Goal: Task Accomplishment & Management: Manage account settings

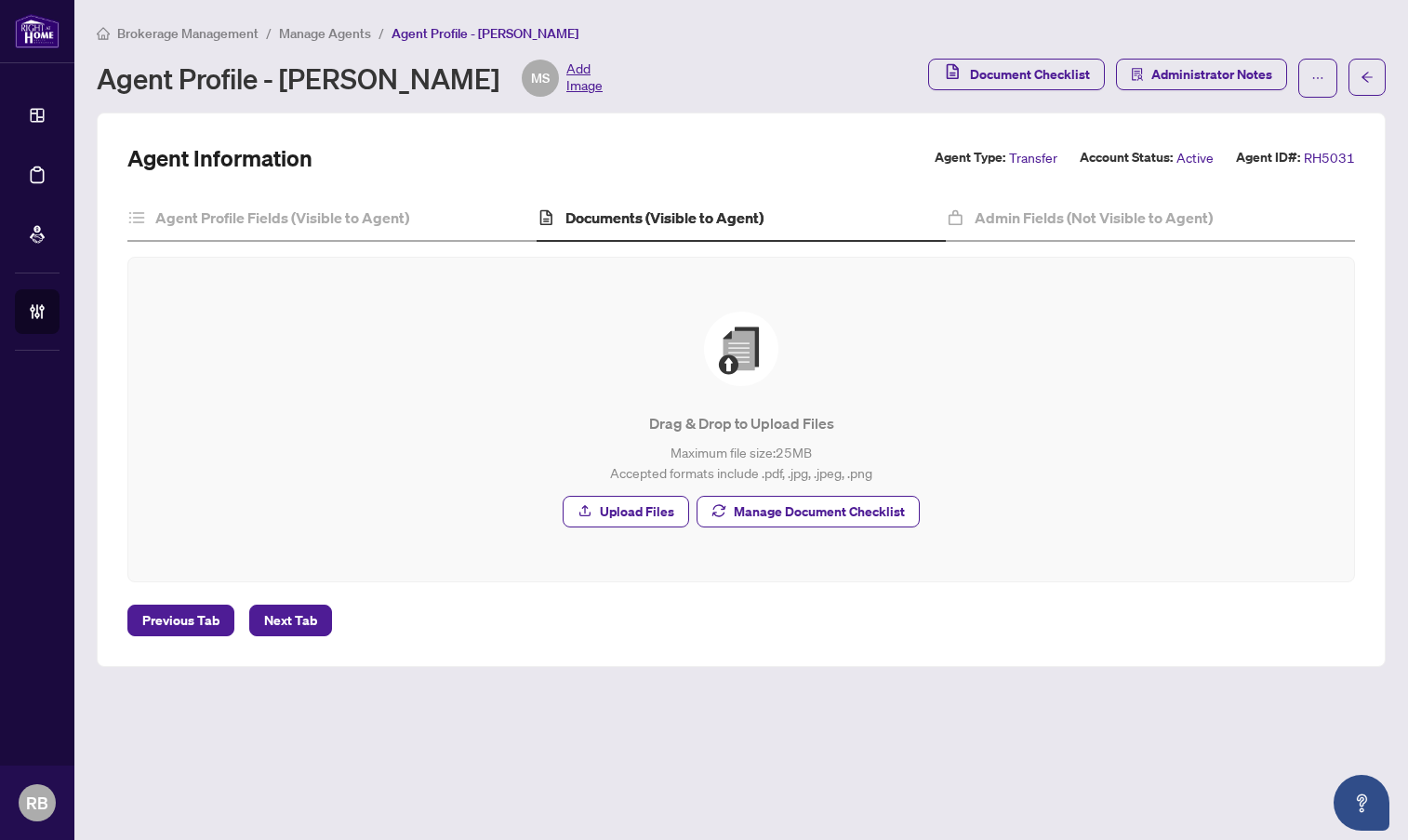
click at [317, 32] on span "Manage Agents" at bounding box center [325, 33] width 92 height 17
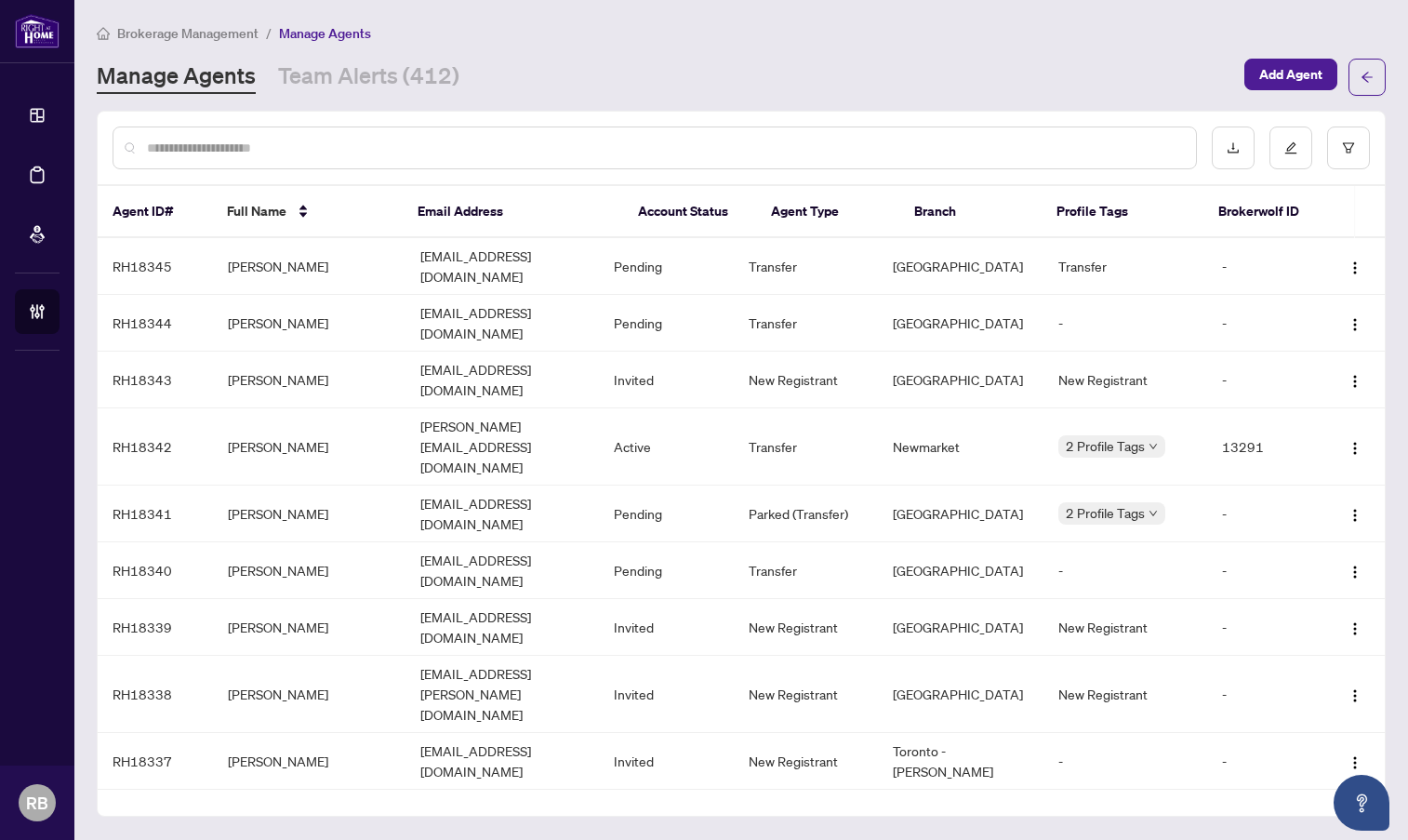
click at [298, 151] on input "text" at bounding box center [664, 148] width 1034 height 21
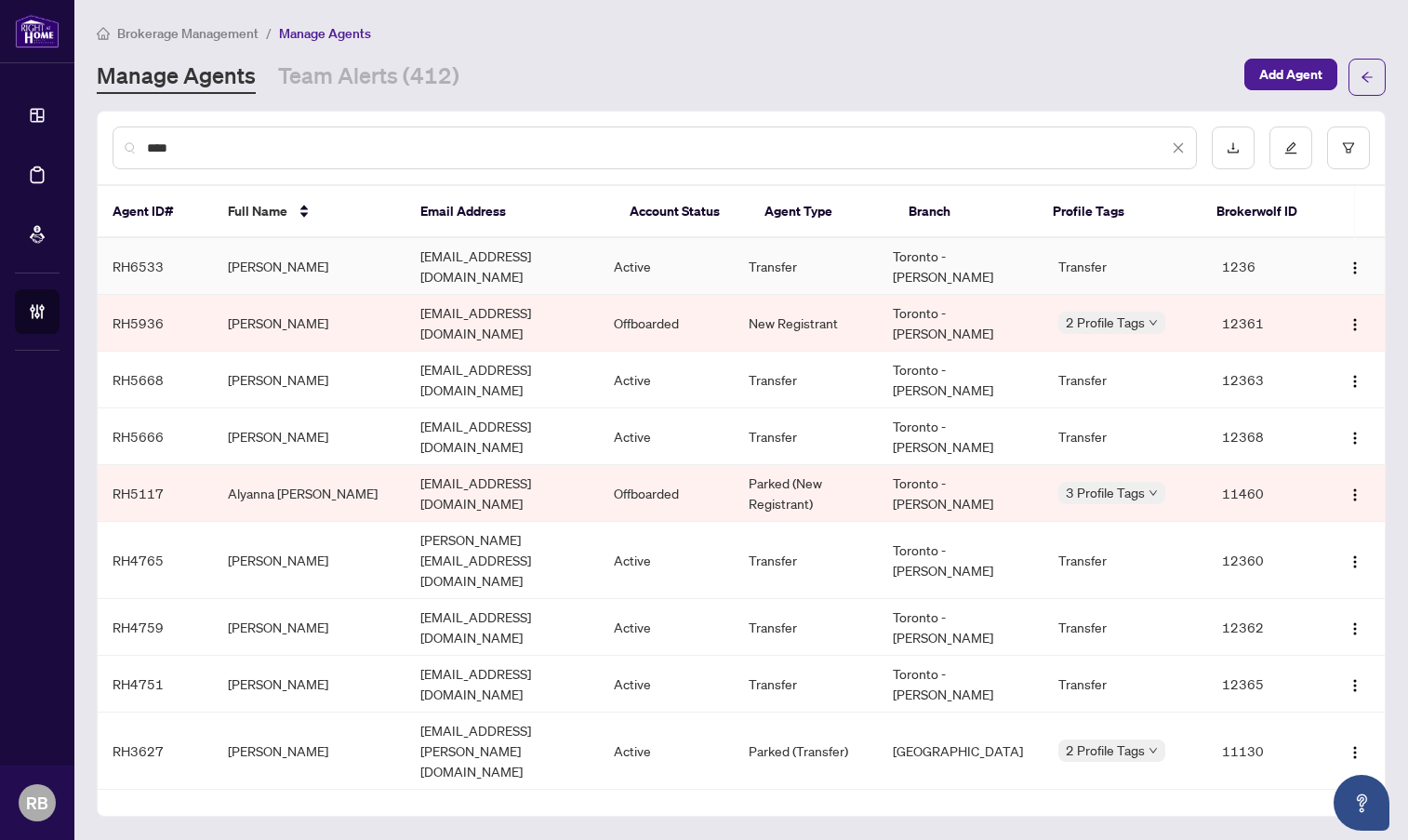
type input "****"
click at [335, 268] on td "[PERSON_NAME]" at bounding box center [309, 265] width 192 height 56
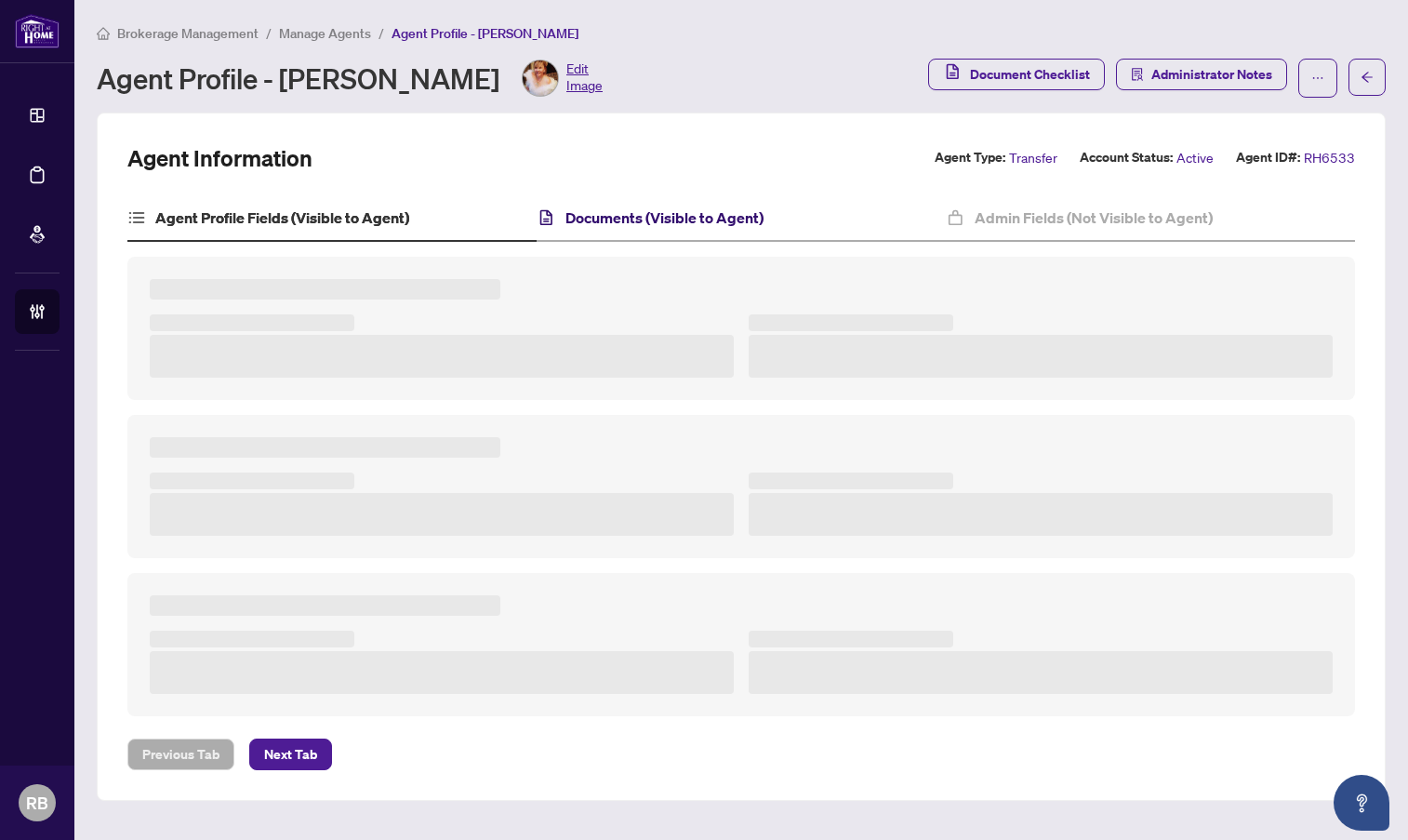
click at [700, 220] on h4 "Documents (Visible to Agent)" at bounding box center [665, 217] width 198 height 23
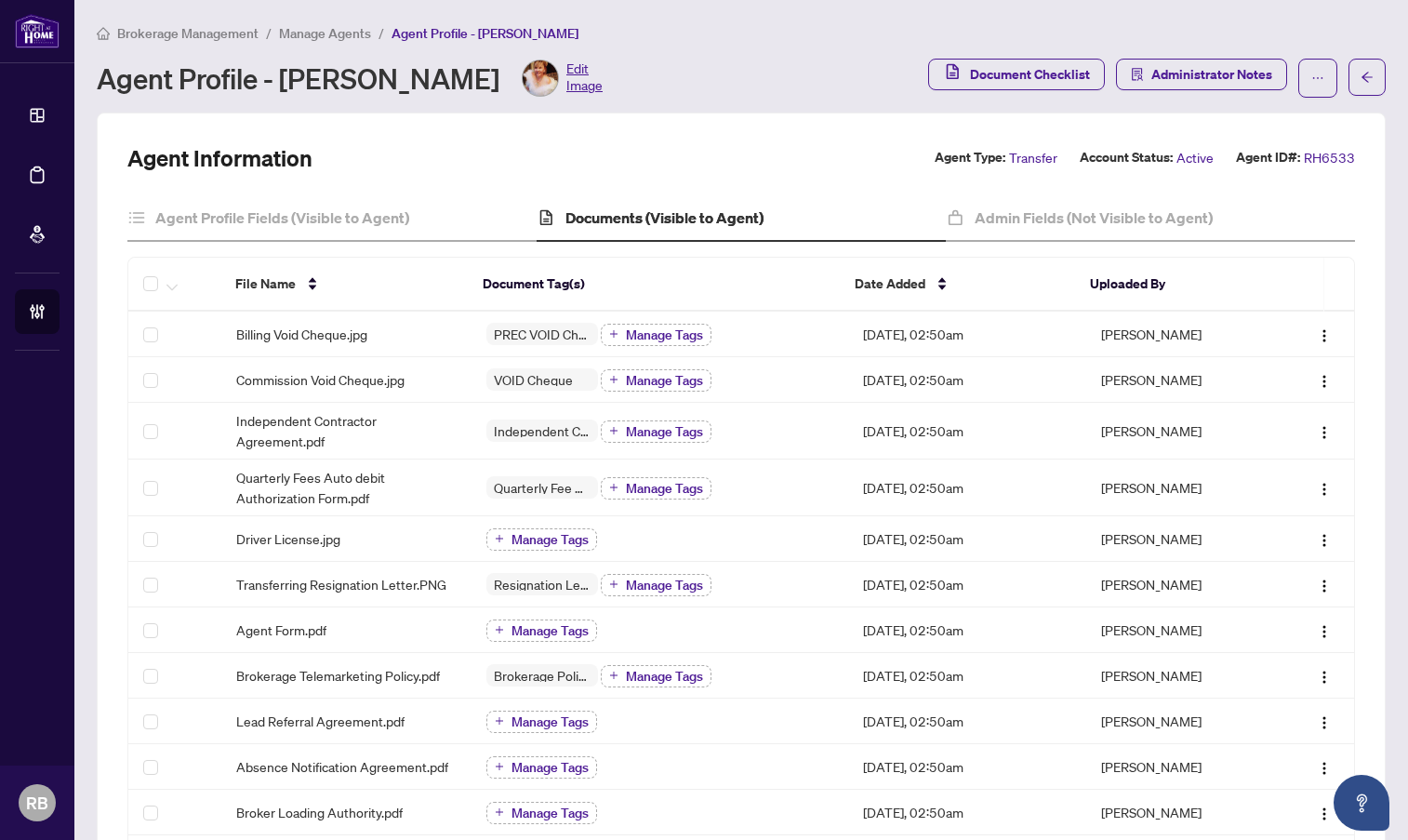
scroll to position [186, 0]
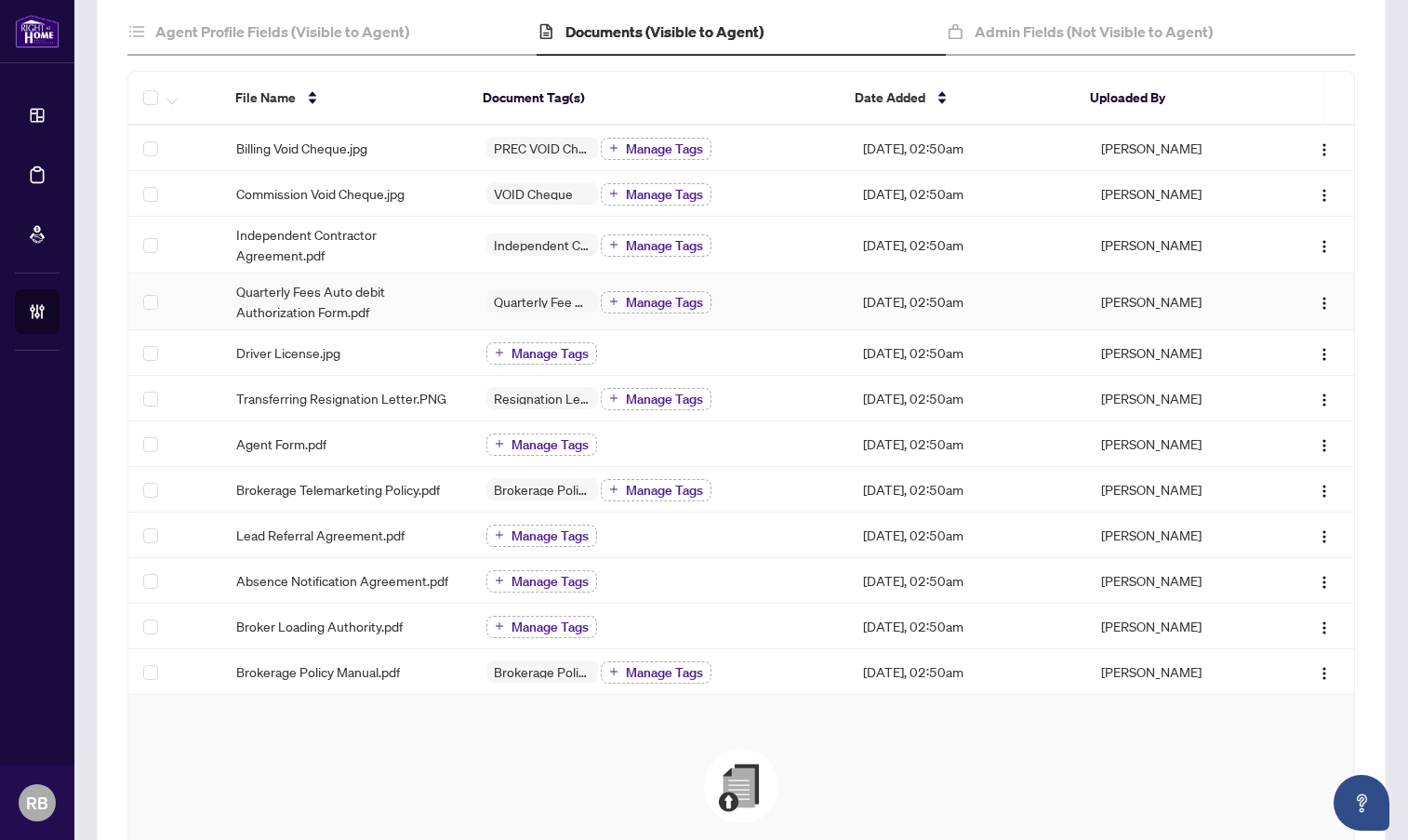
click at [458, 289] on td "Quarterly Fees Auto debit Authorization Form.pdf" at bounding box center [346, 301] width 251 height 56
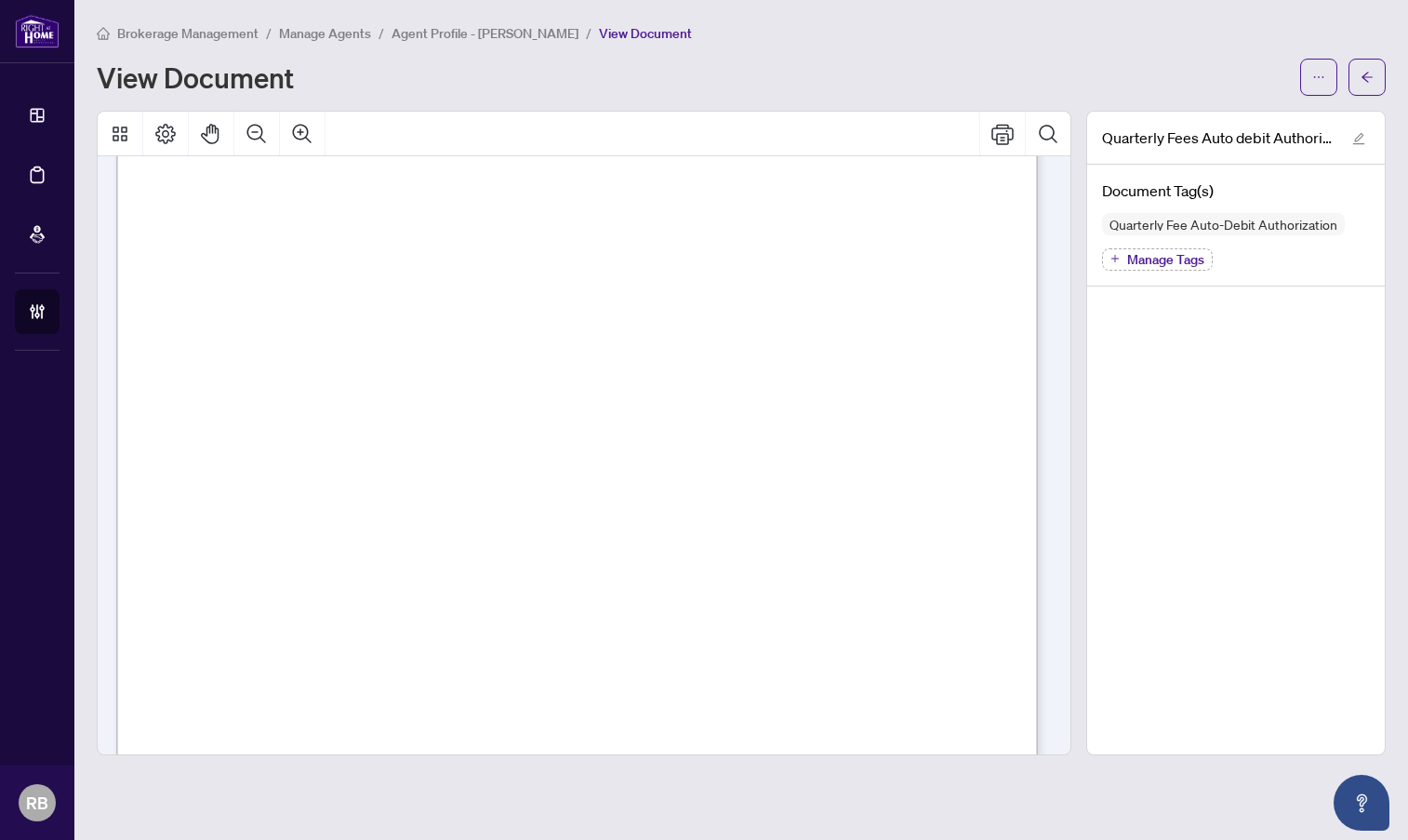
scroll to position [371, 0]
click at [1369, 86] on span "button" at bounding box center [1366, 77] width 13 height 30
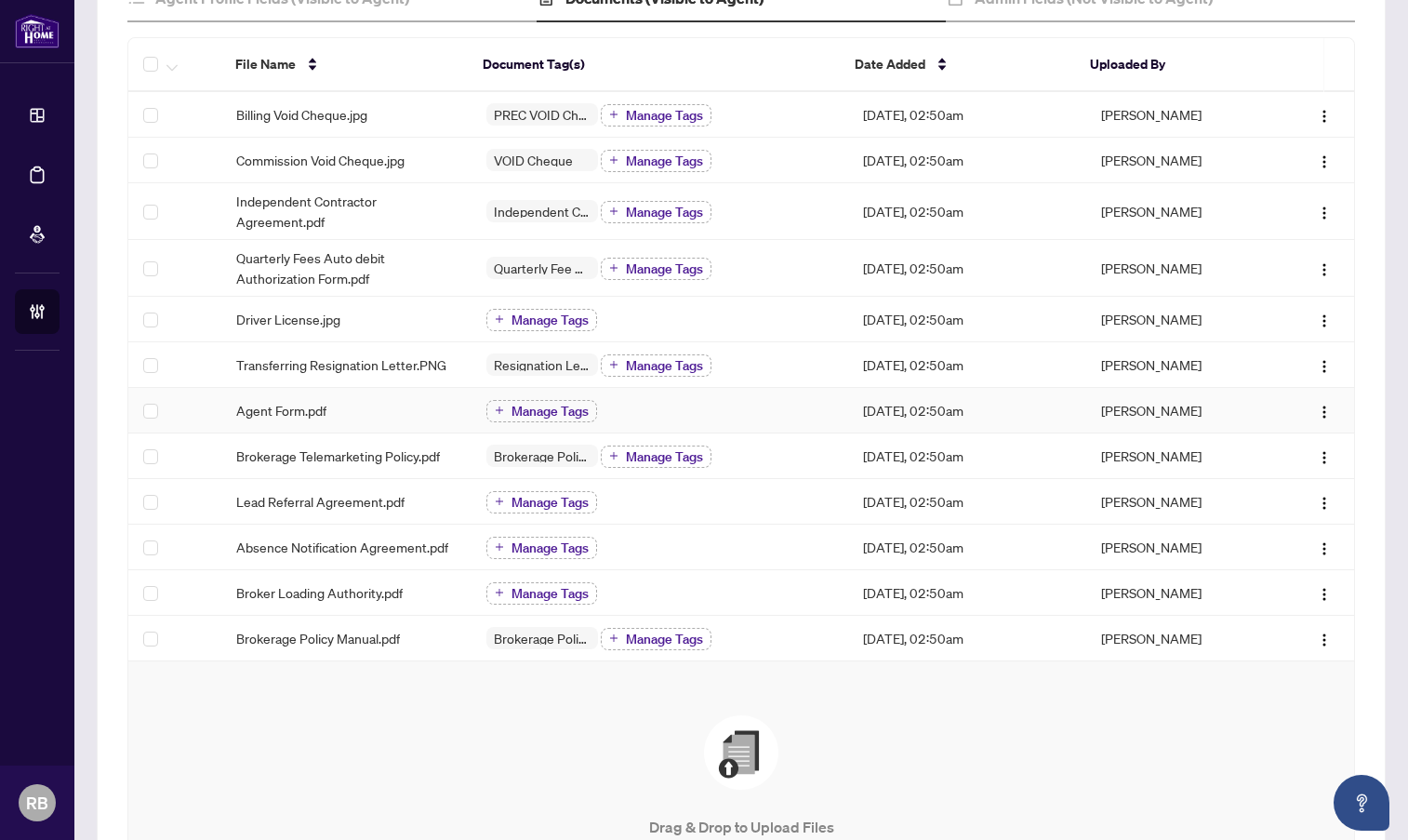
scroll to position [186, 0]
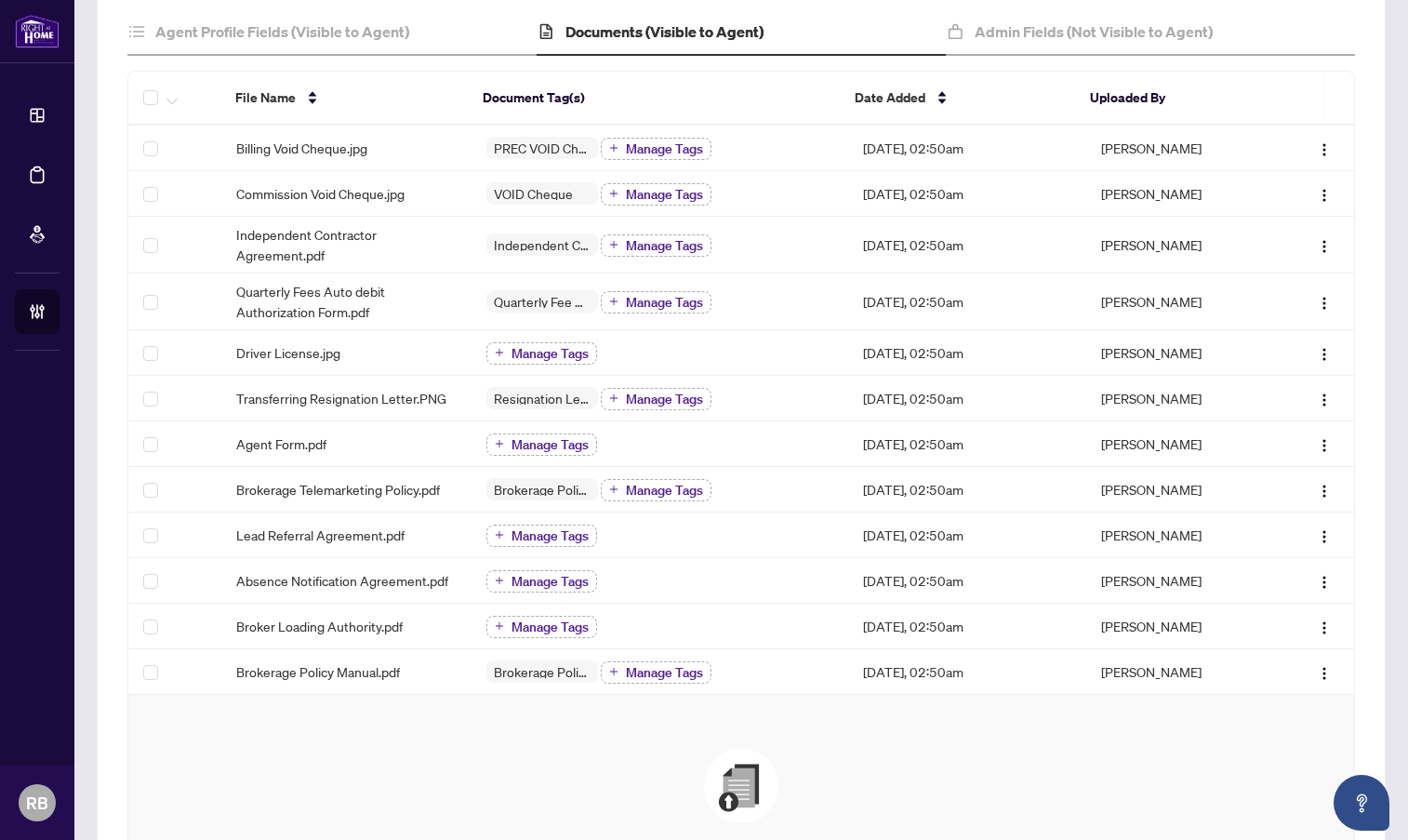
click at [1370, 653] on div "Agent Information Agent Type: Transfer Account Status: Active Agent ID#: RH6533…" at bounding box center [741, 515] width 1289 height 1177
